Goal: Information Seeking & Learning: Find specific fact

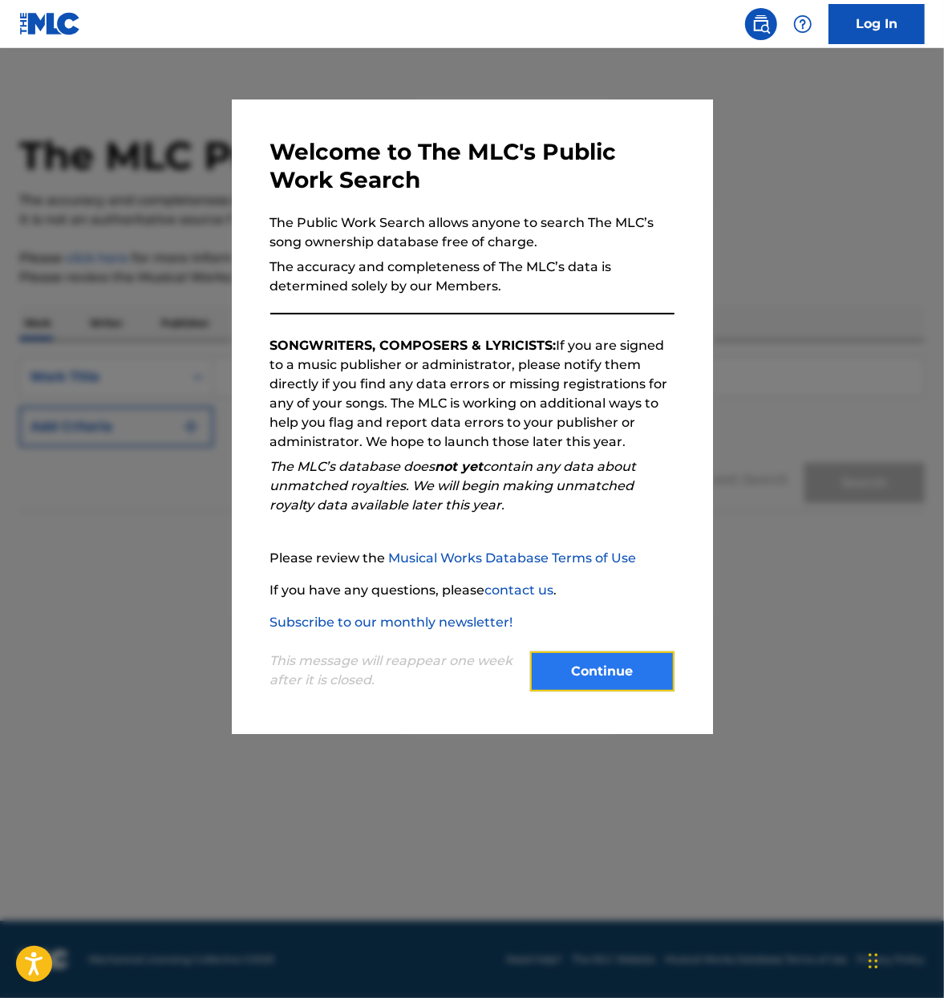
click at [645, 678] on button "Continue" at bounding box center [602, 672] width 144 height 40
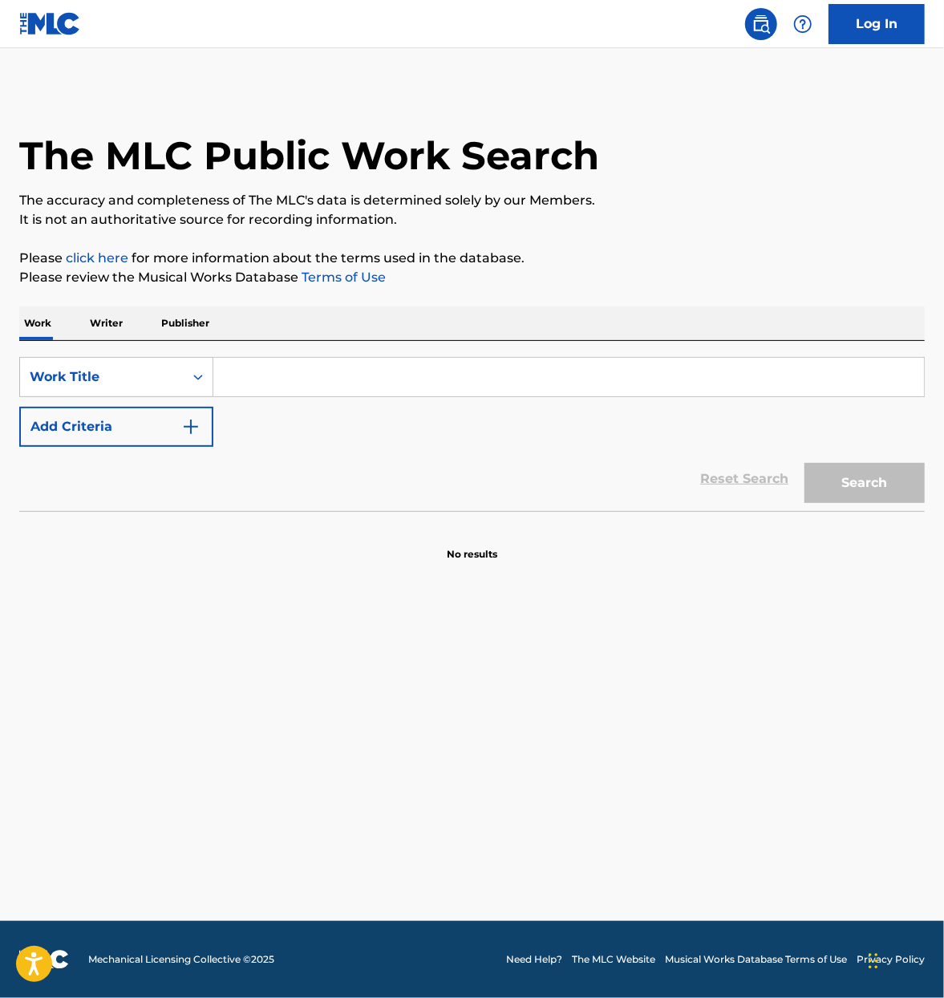
click at [814, 136] on div "The MLC Public Work Search" at bounding box center [472, 146] width 906 height 117
click at [818, 153] on div "The MLC Public Work Search" at bounding box center [472, 146] width 906 height 117
click at [341, 377] on input "Search Form" at bounding box center [568, 377] width 711 height 39
type input "forever after all"
click at [805, 463] on button "Search" at bounding box center [865, 483] width 120 height 40
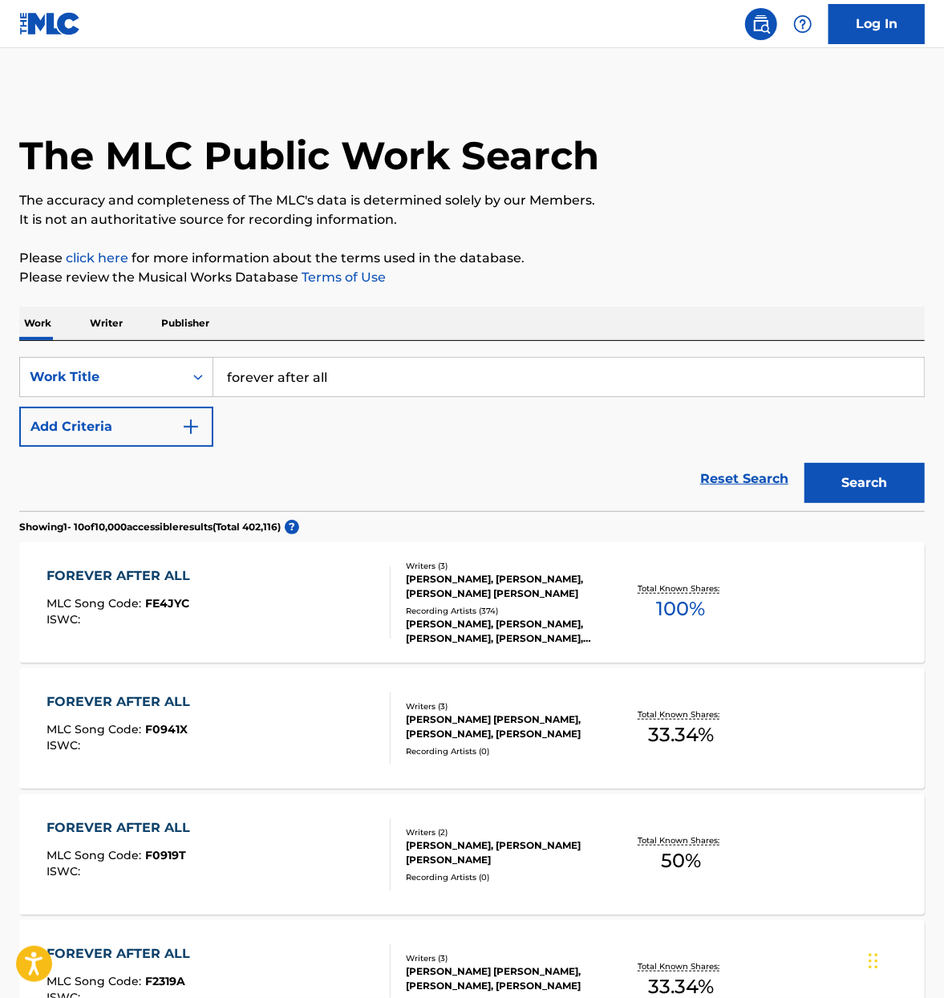
click at [298, 583] on div "FOREVER AFTER ALL MLC Song Code : FE4JYC ISWC :" at bounding box center [219, 602] width 344 height 72
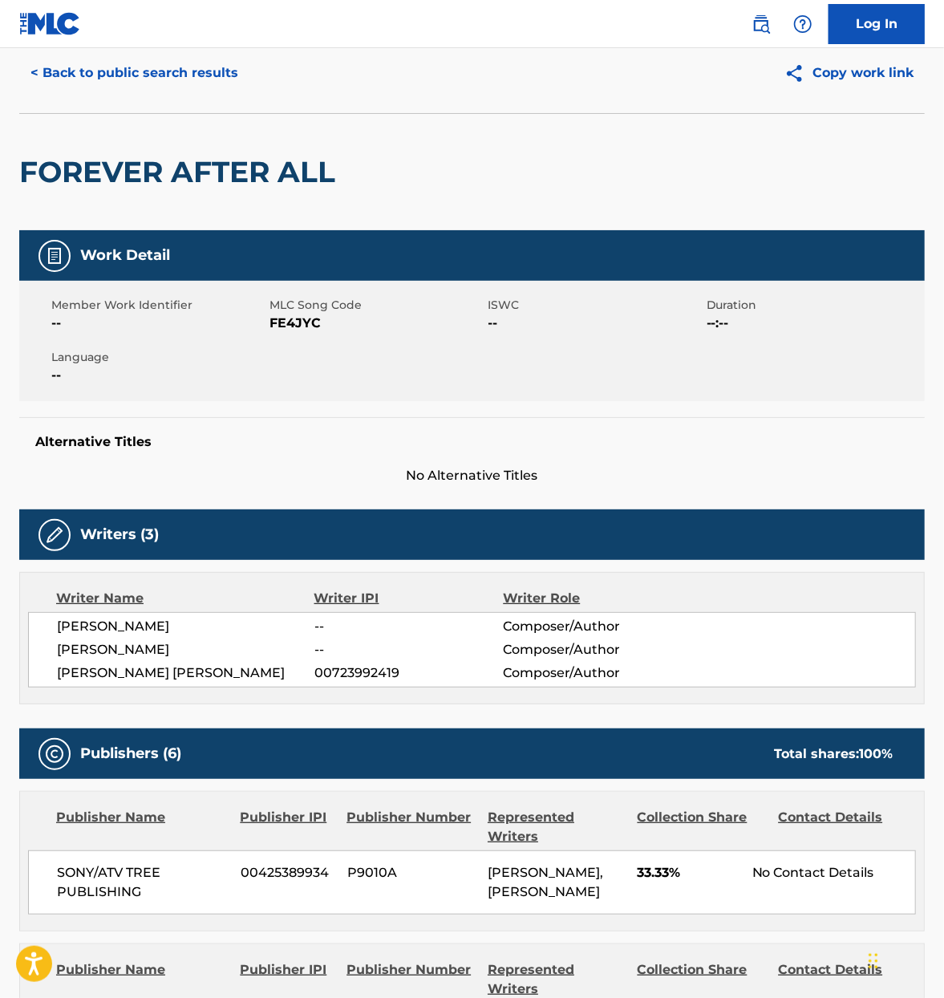
scroll to position [80, 0]
